Goal: Transaction & Acquisition: Purchase product/service

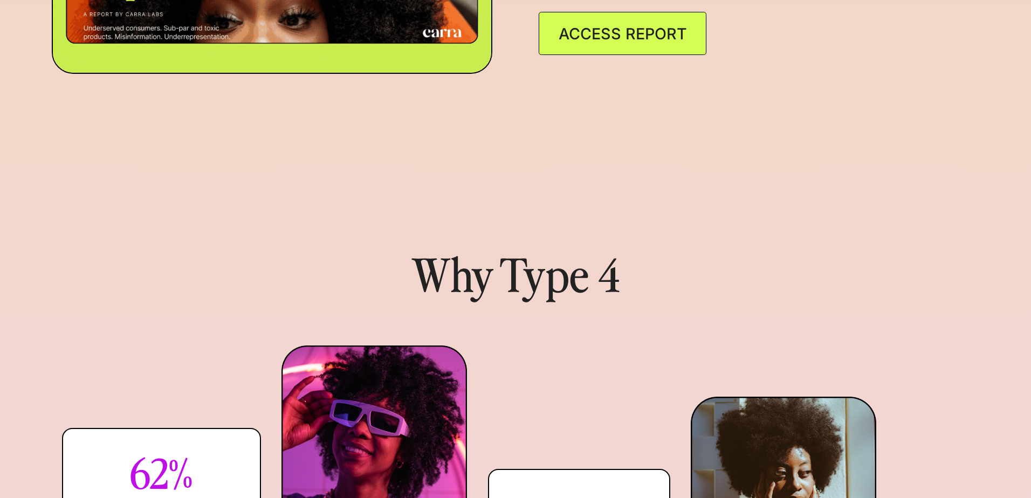
scroll to position [1132, 0]
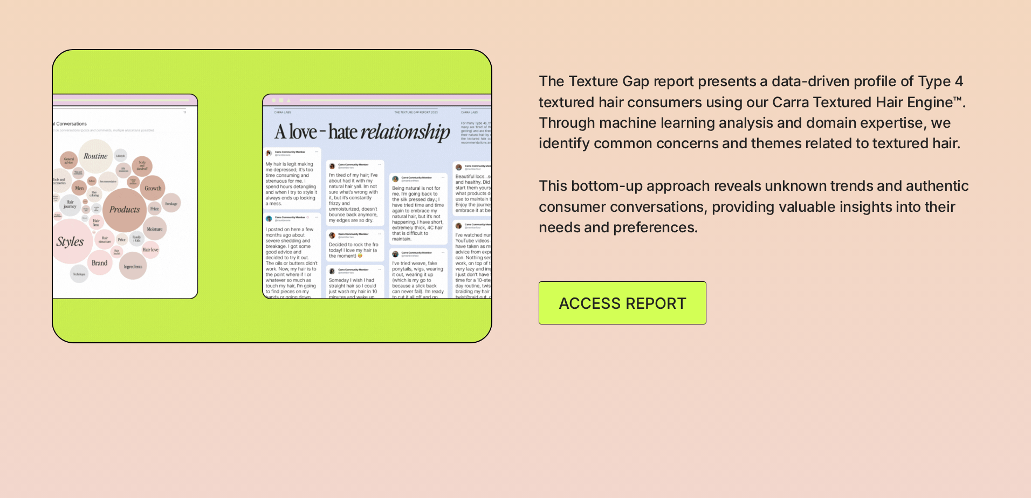
click at [593, 325] on link "ACCESS REPORT" at bounding box center [623, 303] width 168 height 44
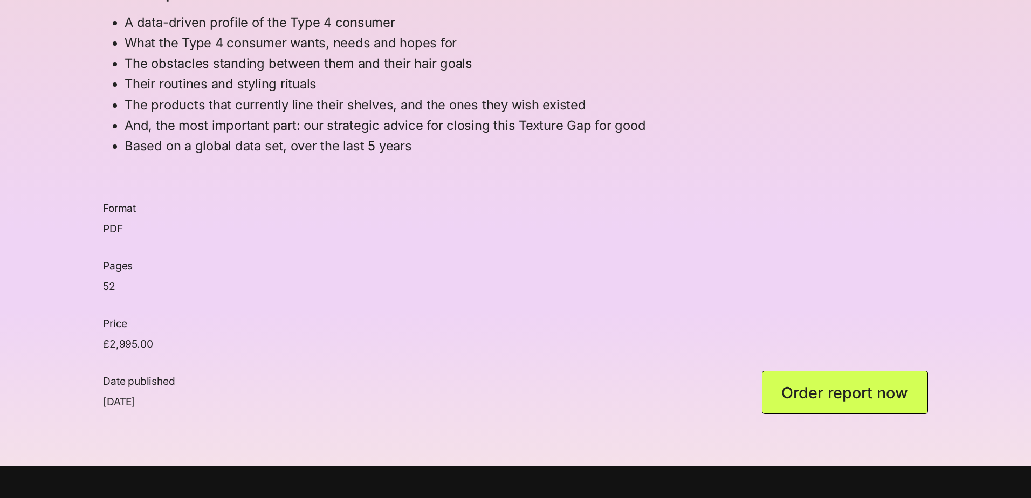
scroll to position [1024, 0]
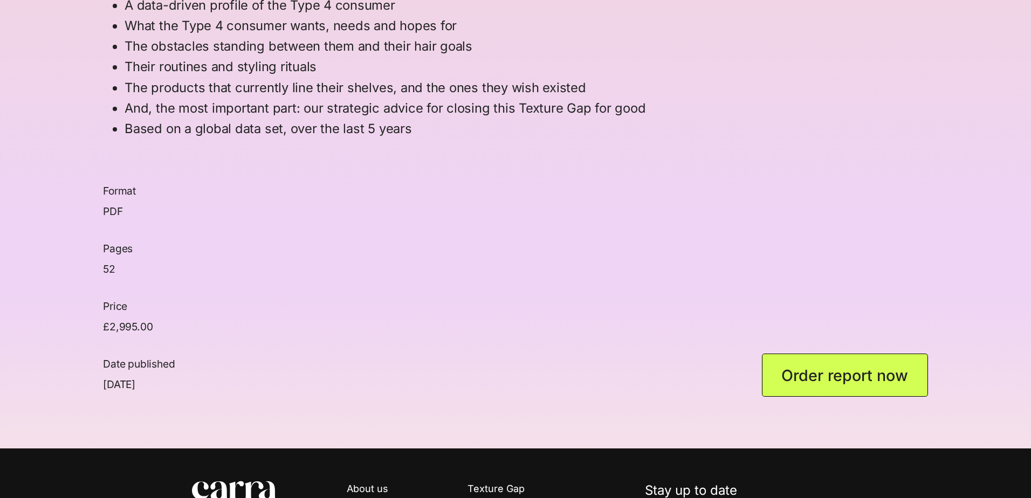
click at [869, 375] on link "Order report now" at bounding box center [845, 376] width 166 height 44
